Goal: Task Accomplishment & Management: Use online tool/utility

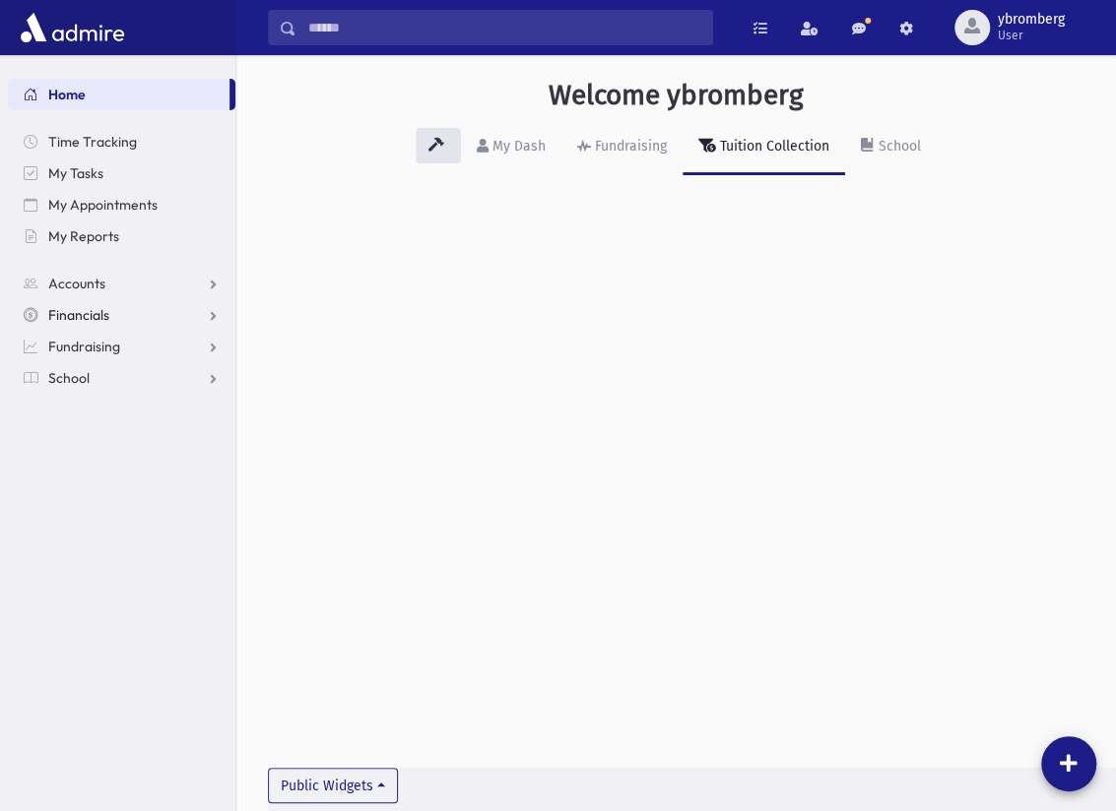
click at [93, 321] on span "Financials" at bounding box center [78, 315] width 61 height 18
click at [98, 375] on span "Payments" at bounding box center [89, 378] width 61 height 18
click at [104, 413] on span "Entry" at bounding box center [91, 410] width 33 height 18
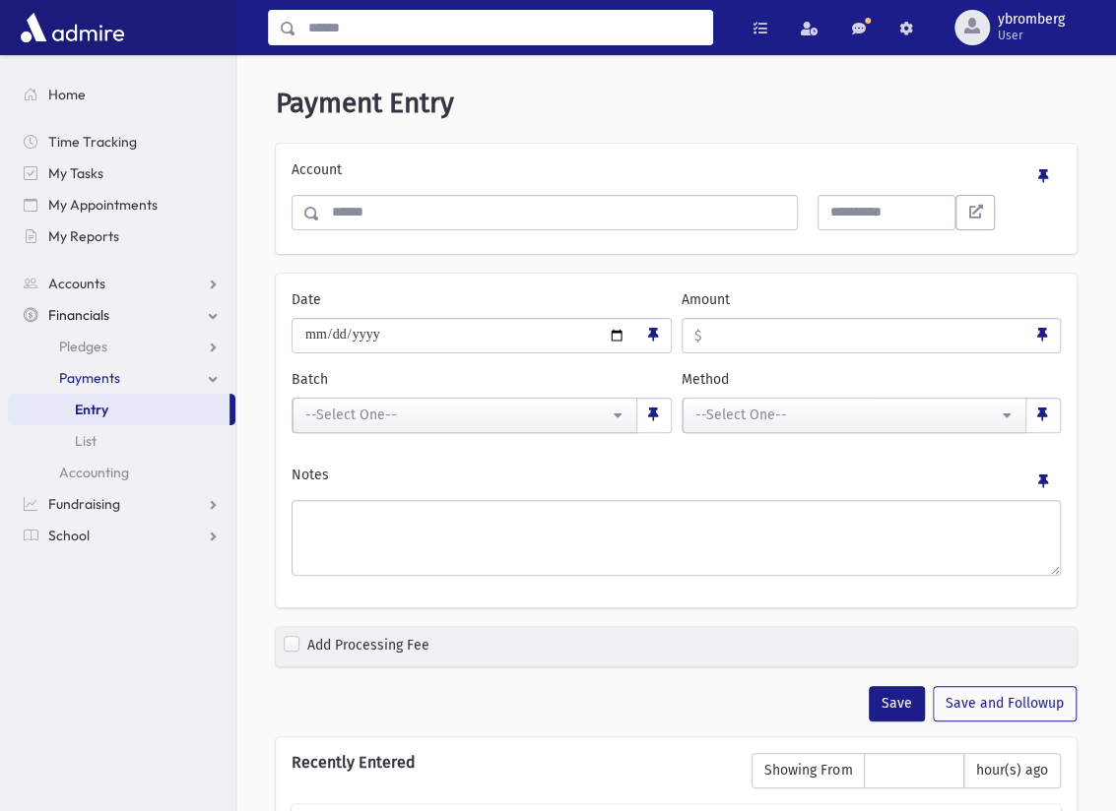
click at [315, 34] on input "Search" at bounding box center [504, 27] width 416 height 35
